Goal: Task Accomplishment & Management: Manage account settings

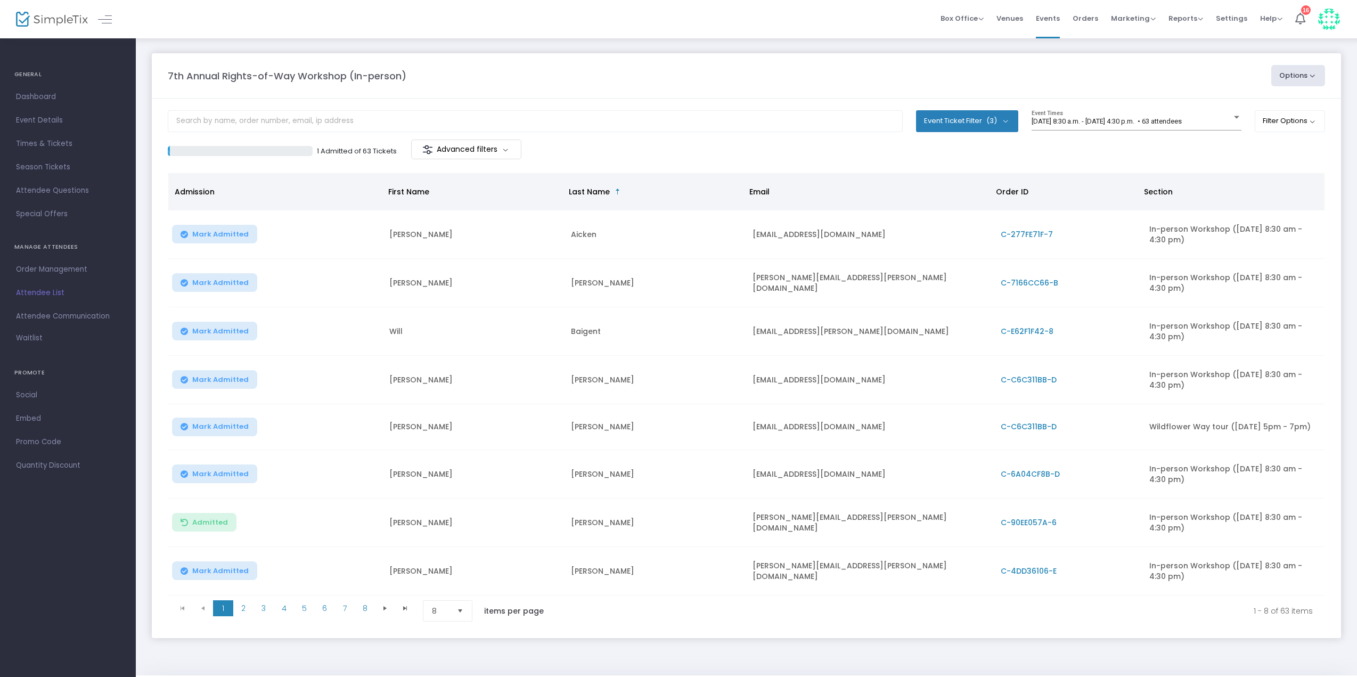
click at [977, 121] on button "Event Ticket Filter (3)" at bounding box center [967, 120] width 102 height 21
click at [1004, 192] on span "Wildflower Way tour ([DATE] 5pm - 7pm)" at bounding box center [1020, 192] width 137 height 13
click at [943, 198] on input "Wildflower Way tour ([DATE] 5pm - 7pm)" at bounding box center [942, 198] width 1 height 1
checkbox input "false"
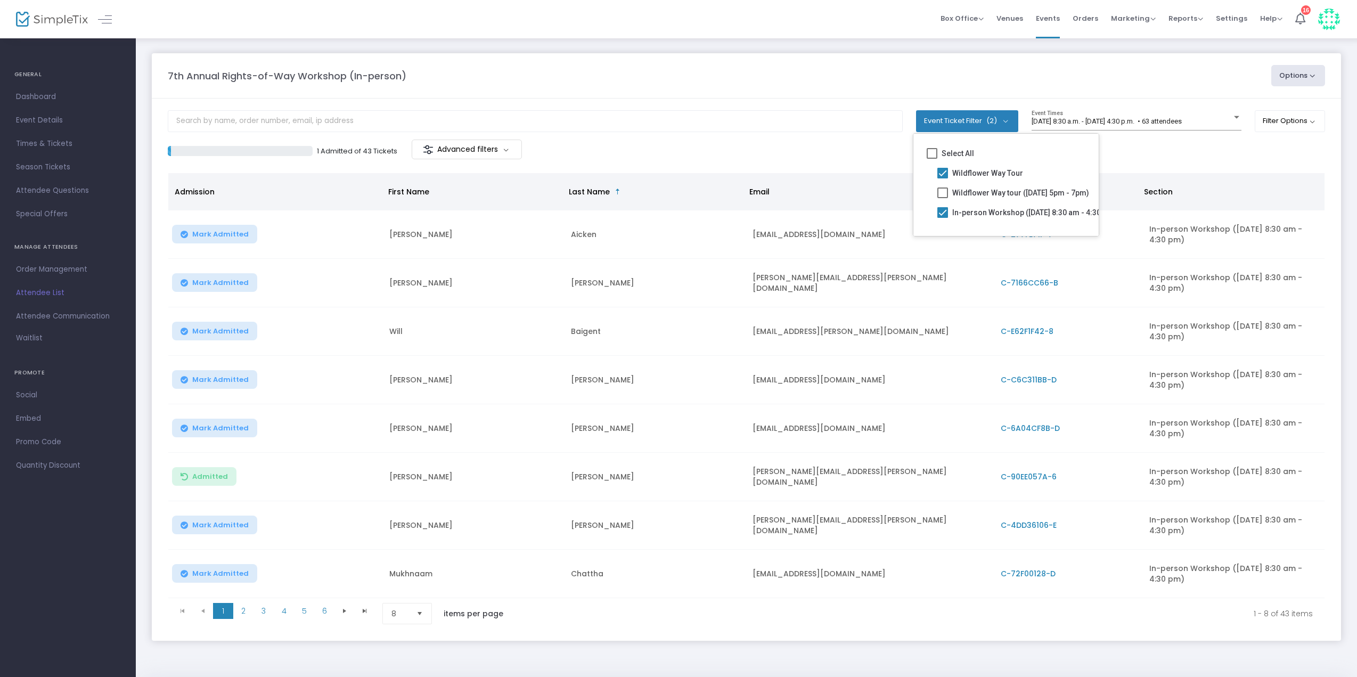
click at [841, 86] on div "7th Annual Rights-of-Way Workshop (In-person) Options Export List Print Name Ta…" at bounding box center [746, 75] width 1168 height 21
click at [843, 76] on div "7th Annual Rights-of-Way Workshop (In-person)" at bounding box center [714, 76] width 1104 height 14
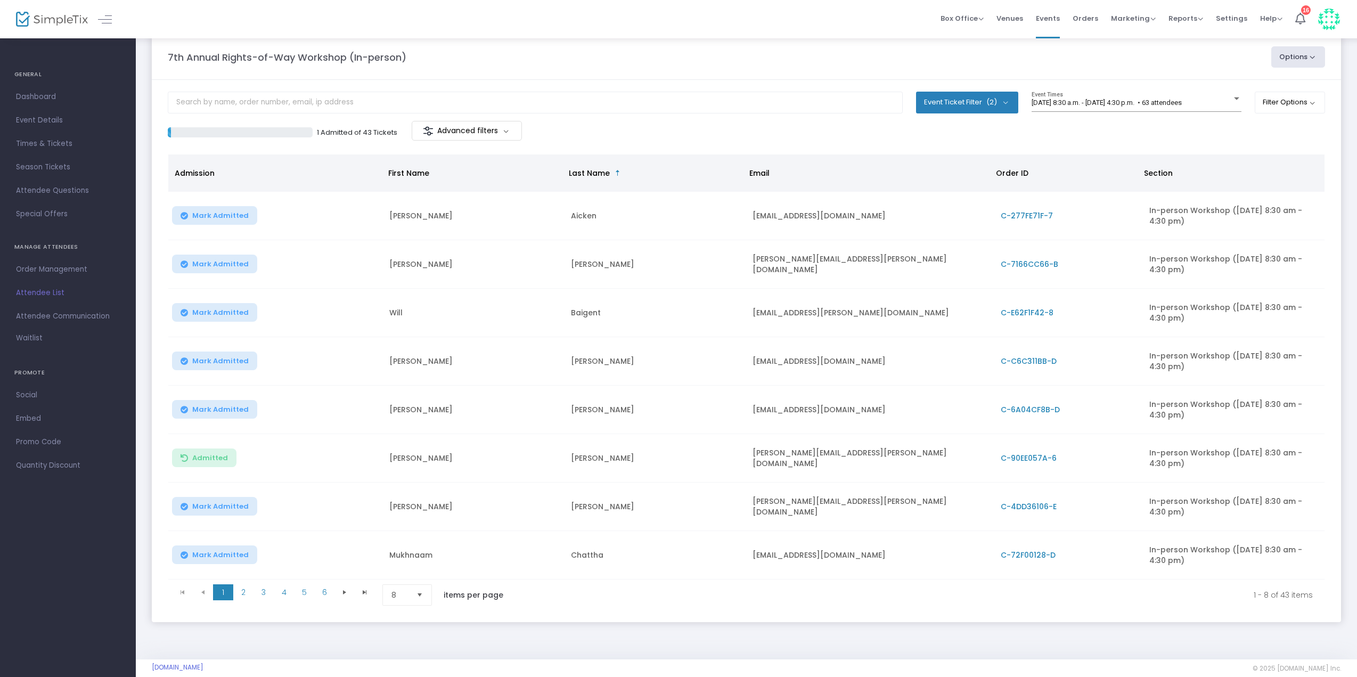
scroll to position [37, 0]
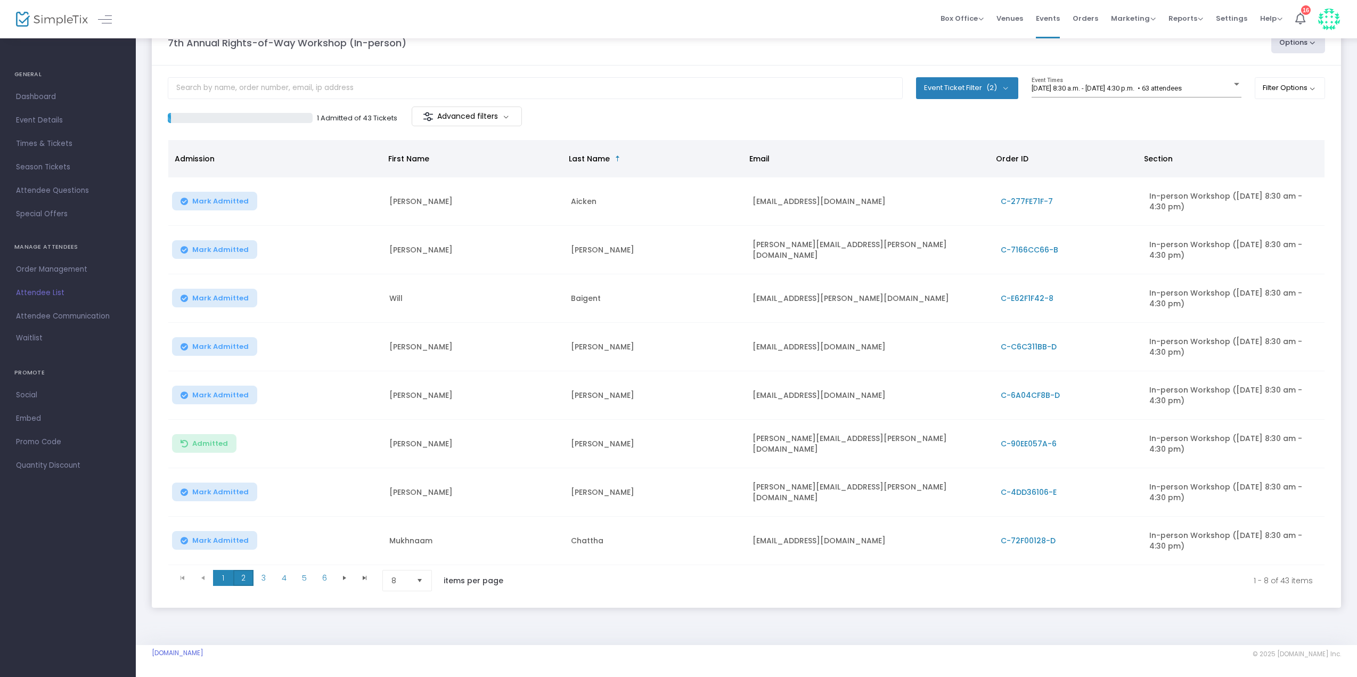
click at [252, 578] on span "2" at bounding box center [243, 578] width 20 height 16
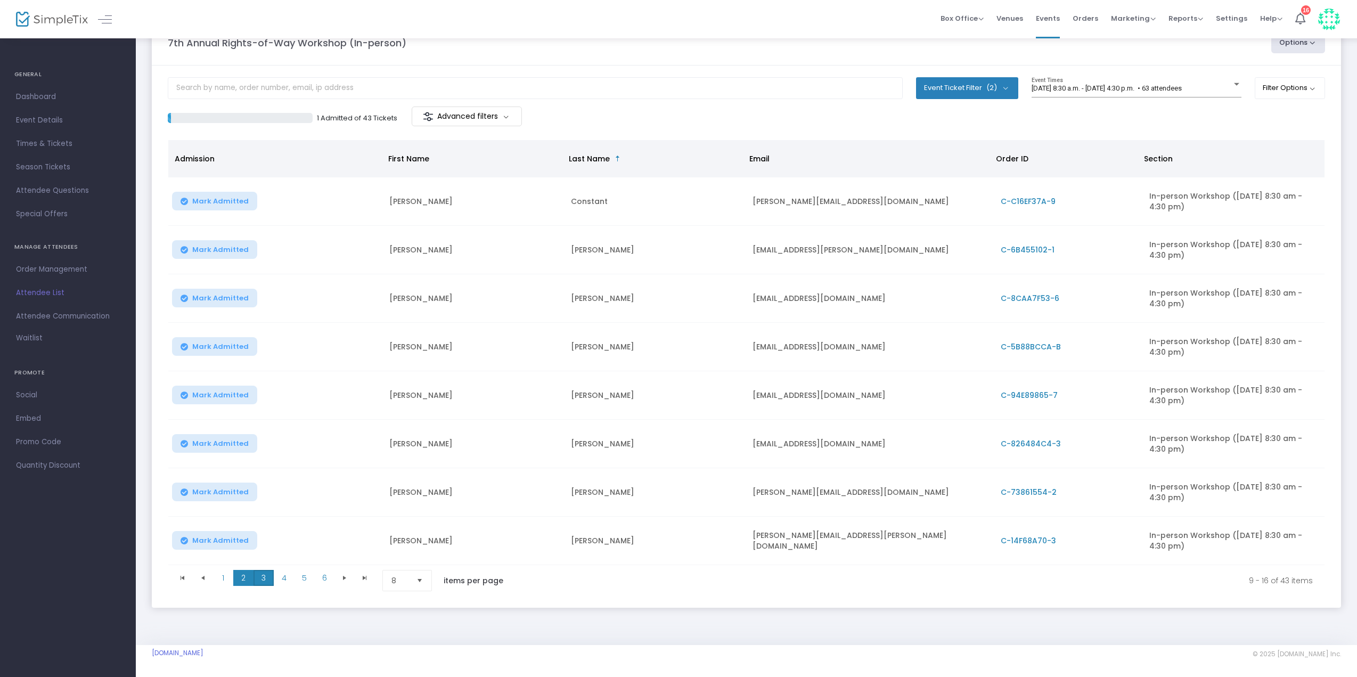
click at [264, 579] on span "3" at bounding box center [264, 578] width 20 height 16
click at [284, 574] on span "4" at bounding box center [284, 578] width 20 height 16
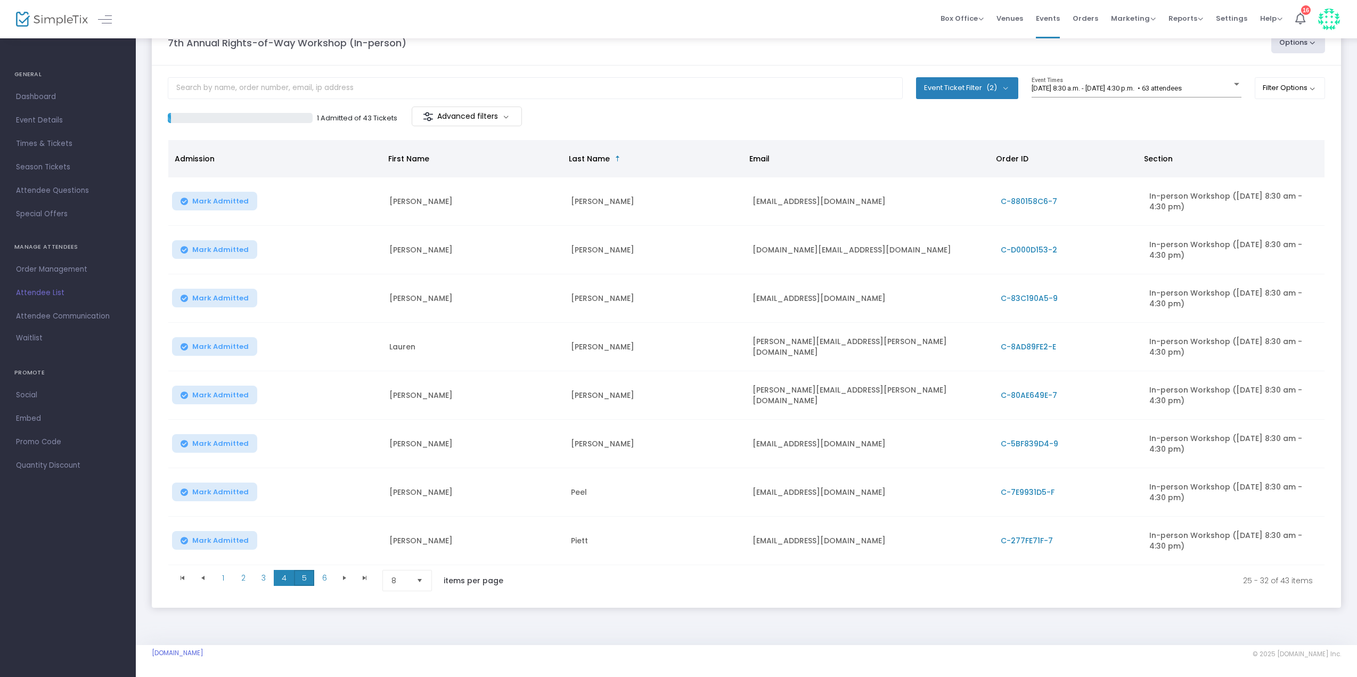
click at [299, 574] on span "5" at bounding box center [304, 578] width 20 height 16
click at [323, 574] on span "6" at bounding box center [324, 578] width 20 height 16
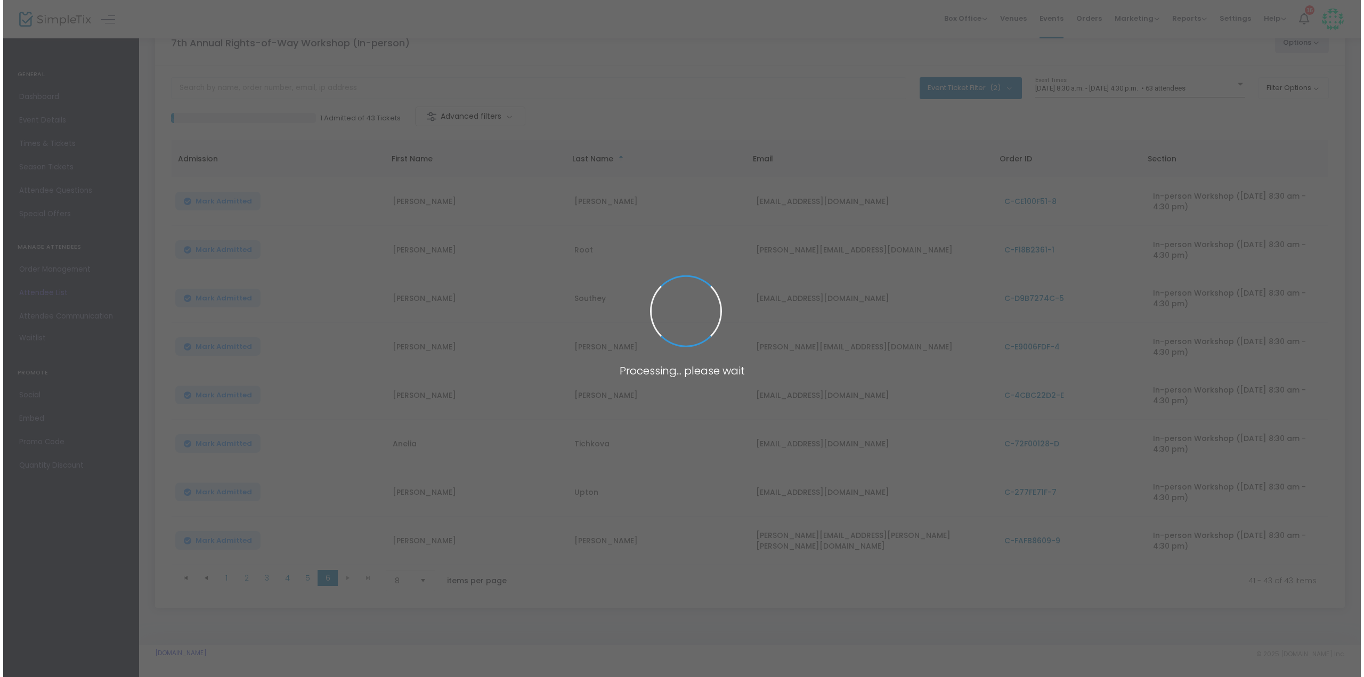
scroll to position [0, 0]
